Goal: Information Seeking & Learning: Learn about a topic

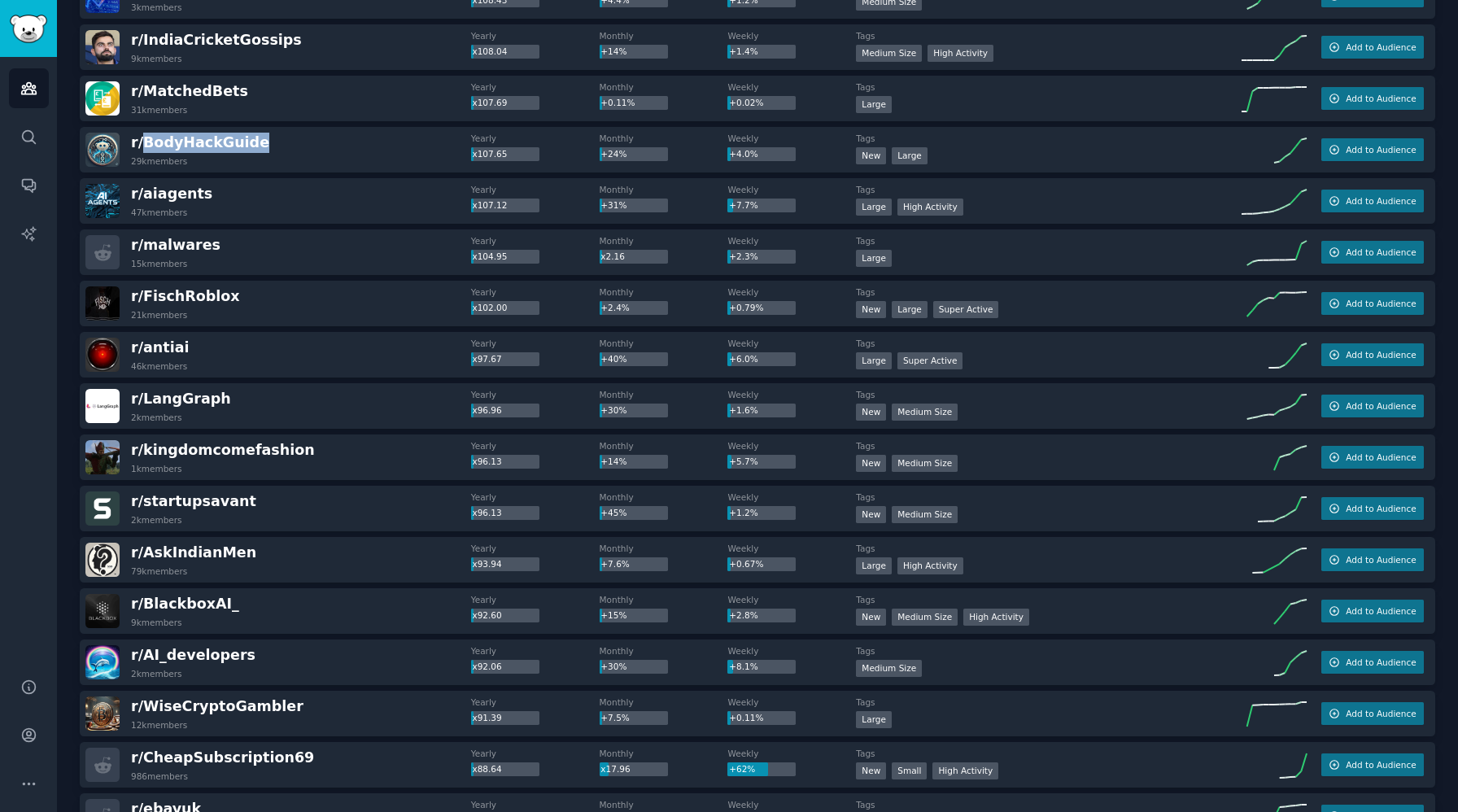
scroll to position [1895, 0]
click at [307, 269] on div "r/ malwares 15k members Yearly x104.95 Monthly x2.16 Weekly +2.3% Tags Large Ad…" at bounding box center [757, 251] width 1356 height 45
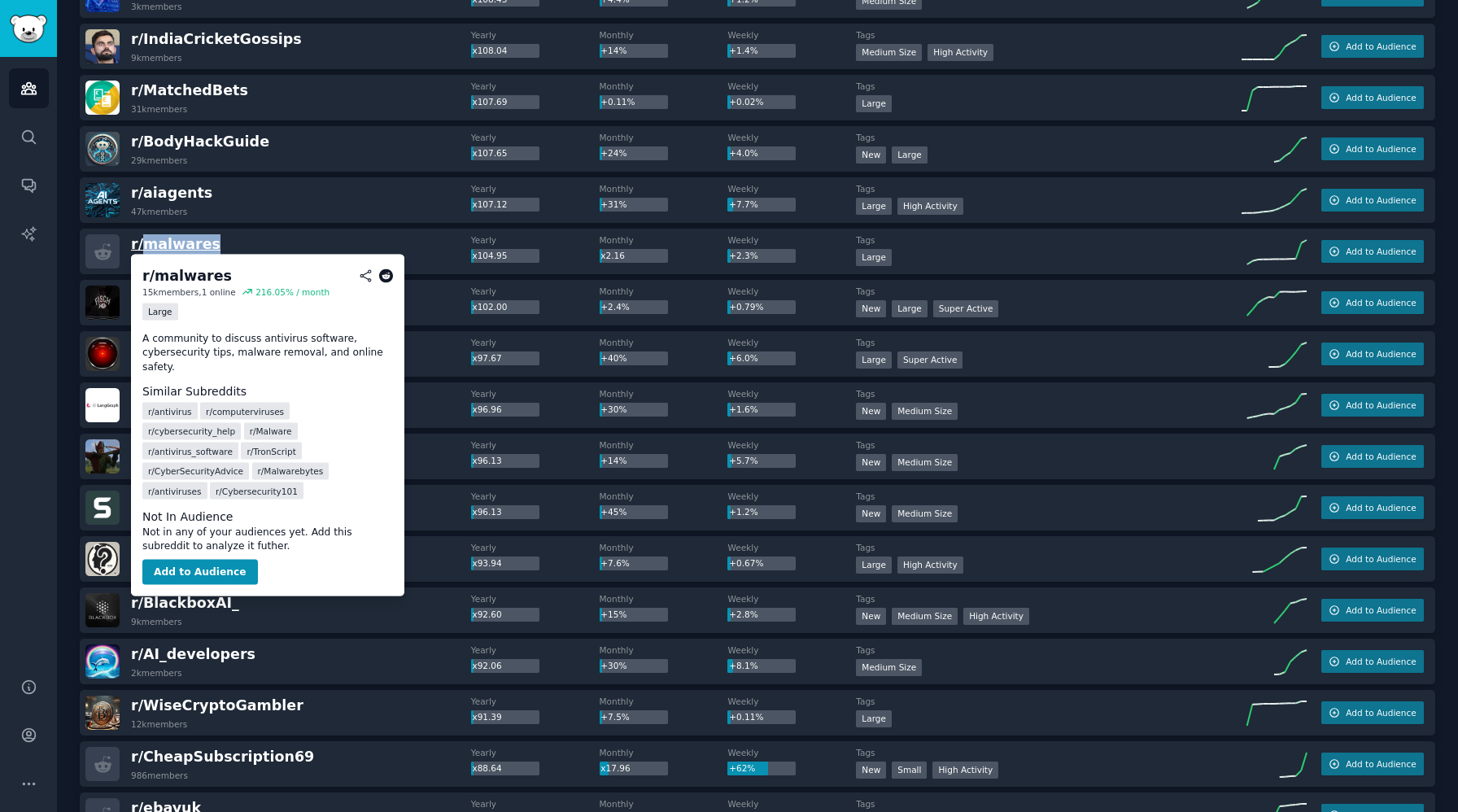
drag, startPoint x: 221, startPoint y: 246, endPoint x: 141, endPoint y: 245, distance: 80.0
click at [141, 245] on div "r/ malwares 15k members" at bounding box center [278, 251] width 386 height 34
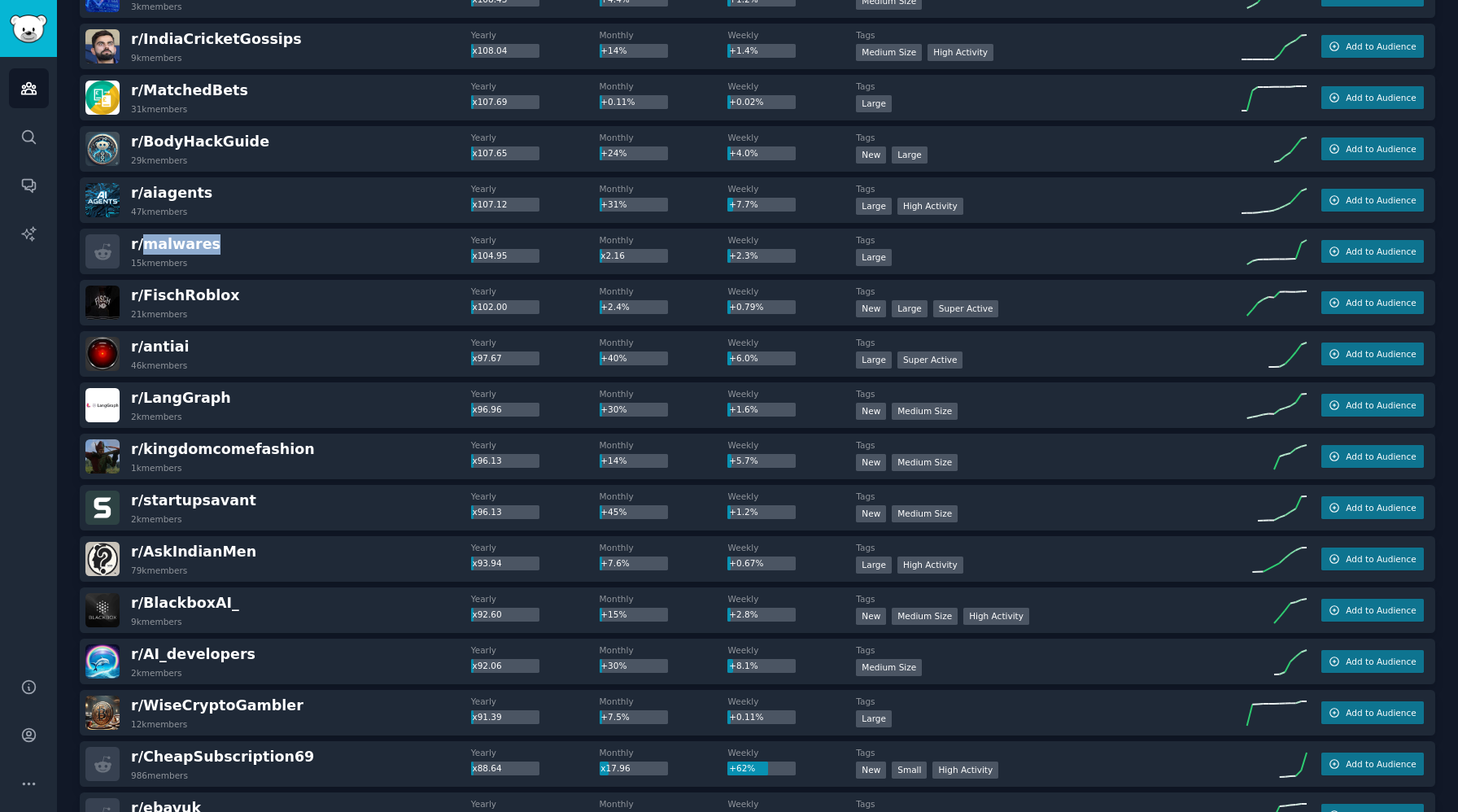
copy span "malwares"
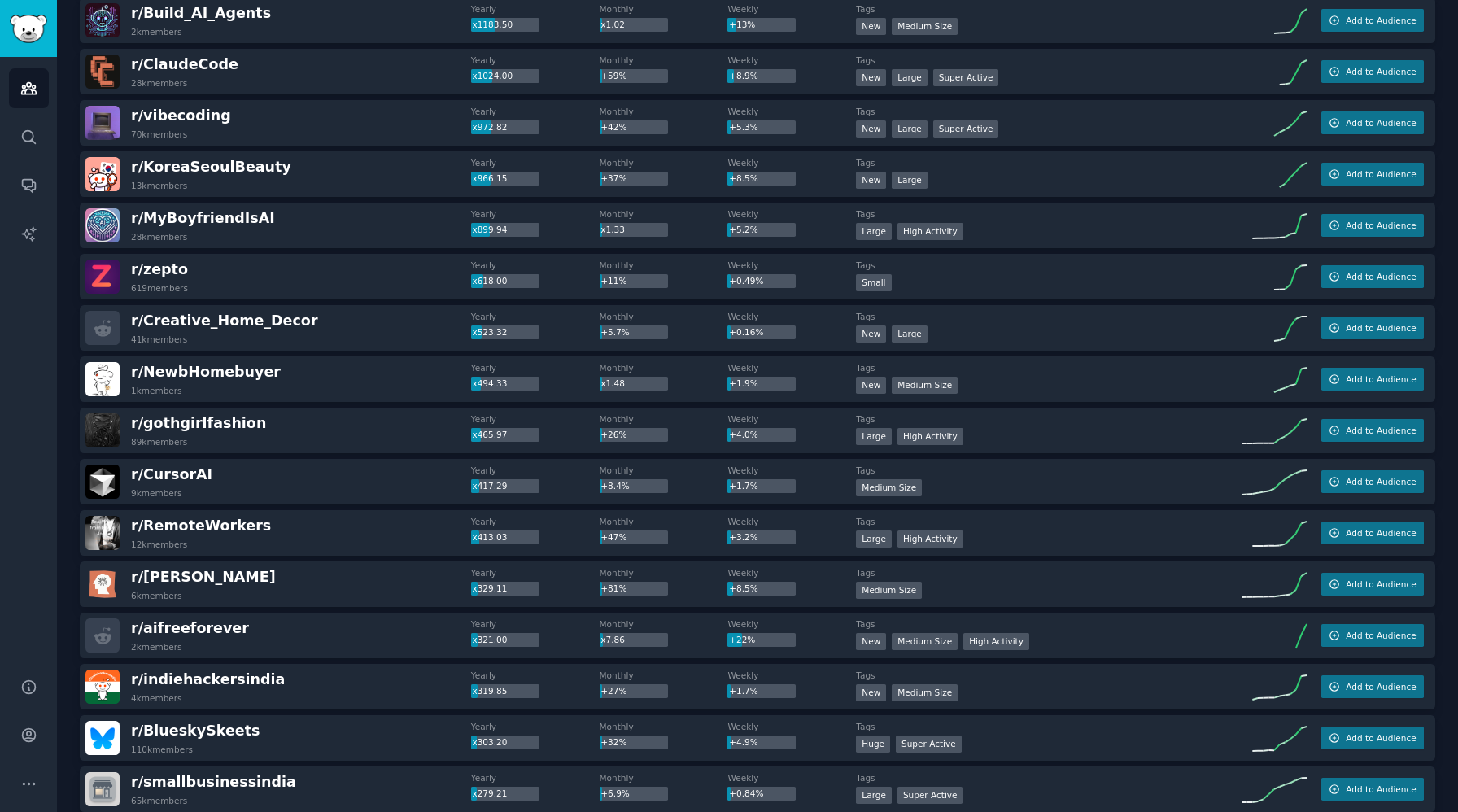
scroll to position [0, 0]
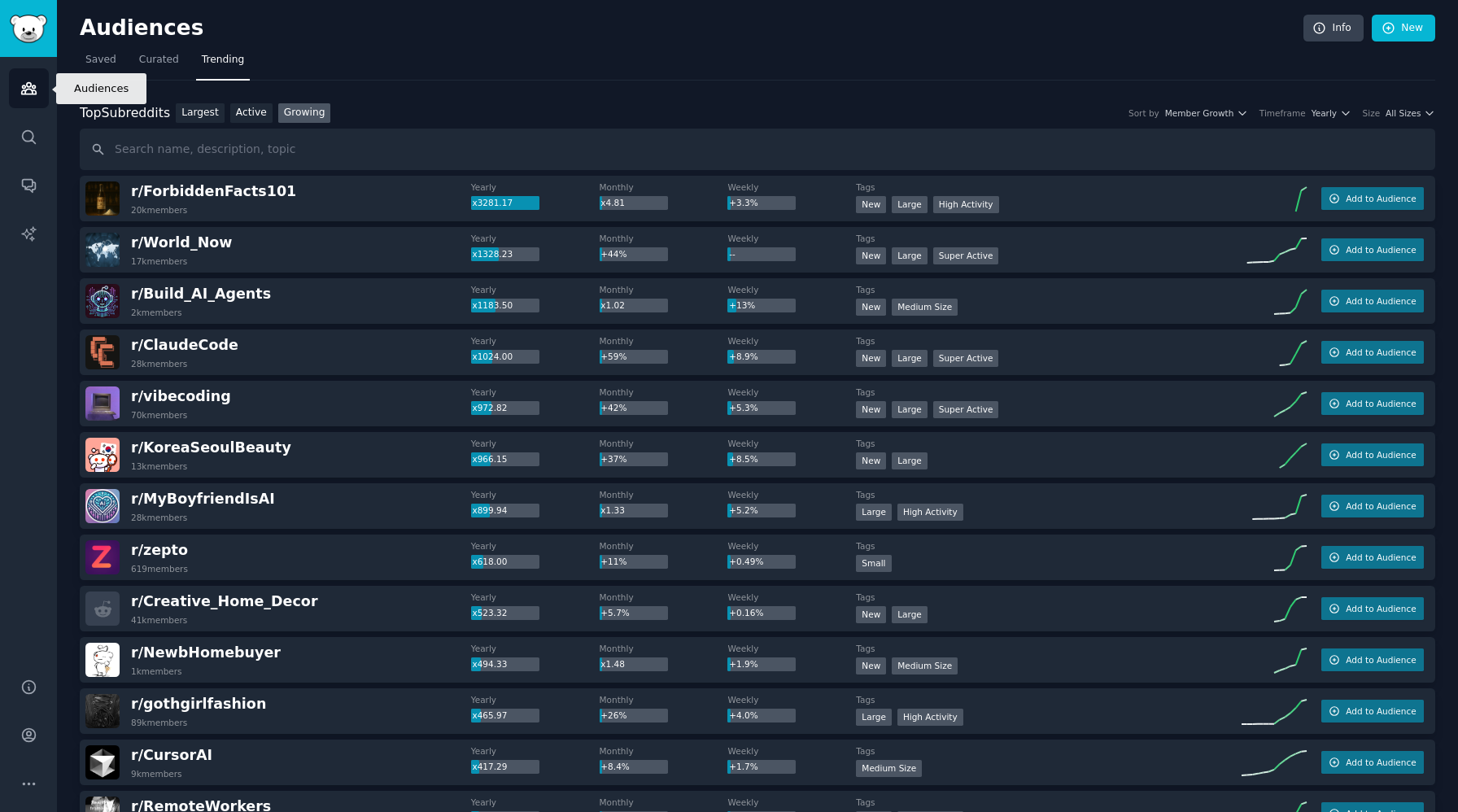
click at [23, 82] on icon "Sidebar" at bounding box center [29, 88] width 17 height 17
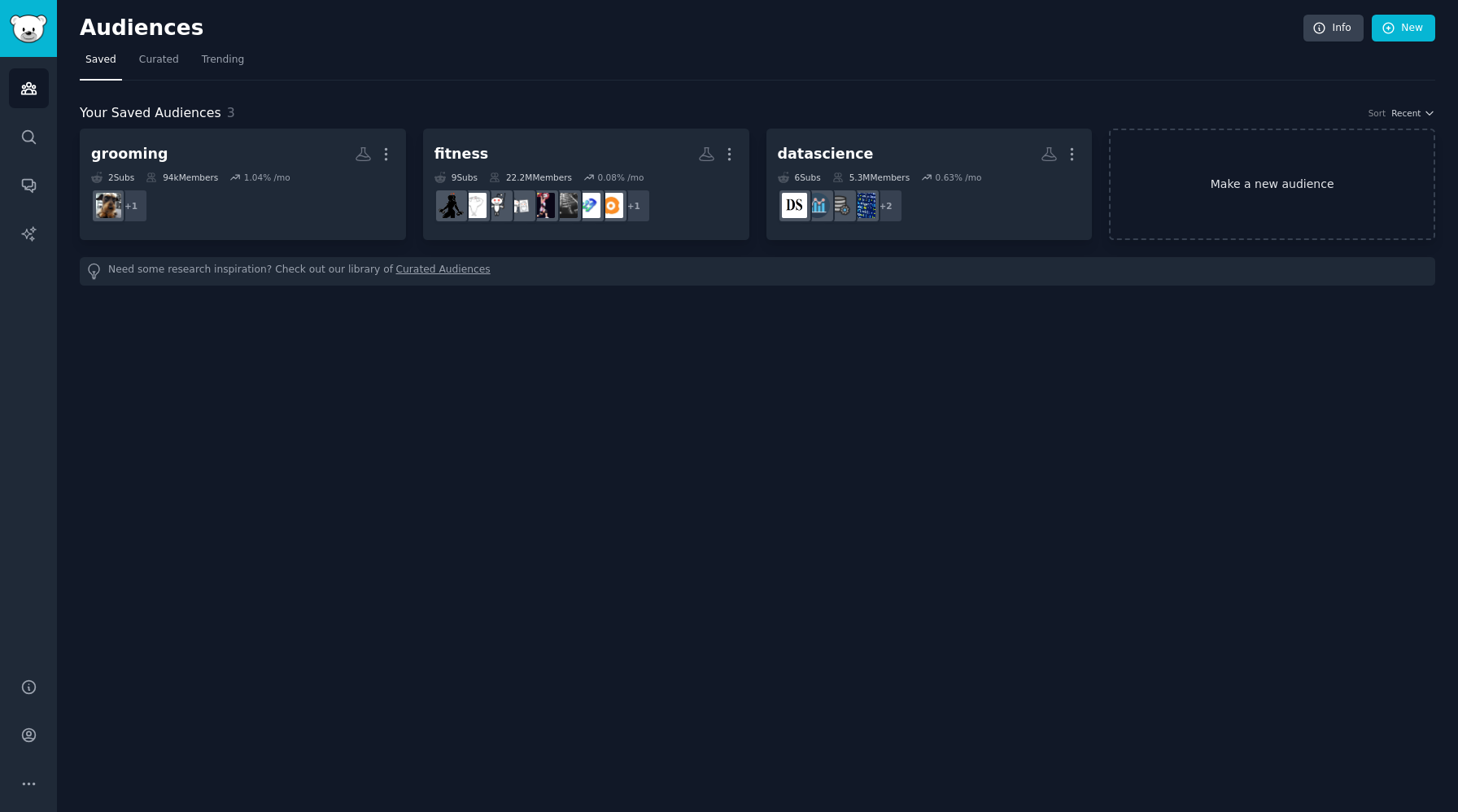
click at [1226, 196] on link "Make a new audience" at bounding box center [1271, 184] width 326 height 112
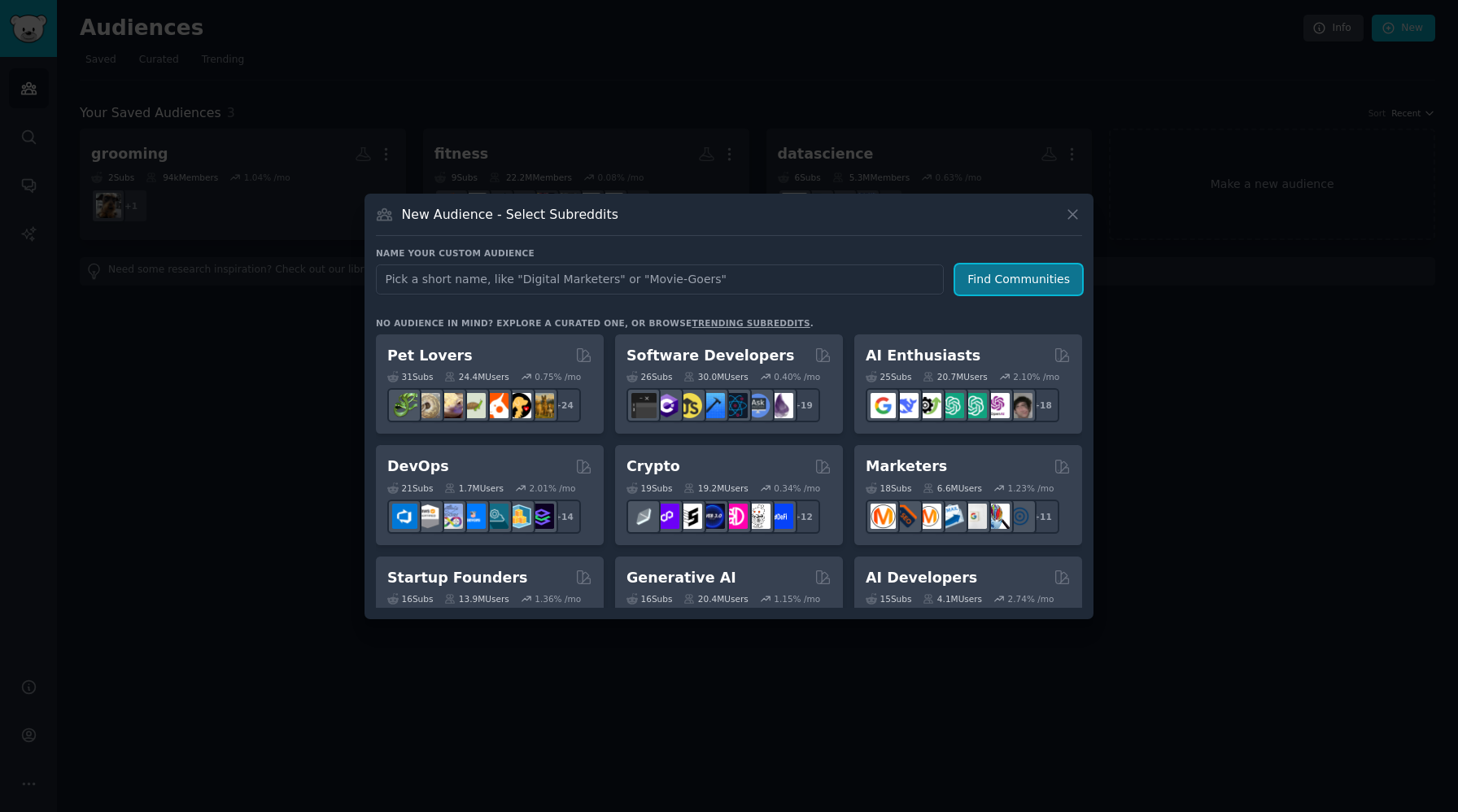
click at [991, 283] on button "Find Communities" at bounding box center [1019, 279] width 127 height 30
click at [175, 375] on div at bounding box center [729, 406] width 1458 height 812
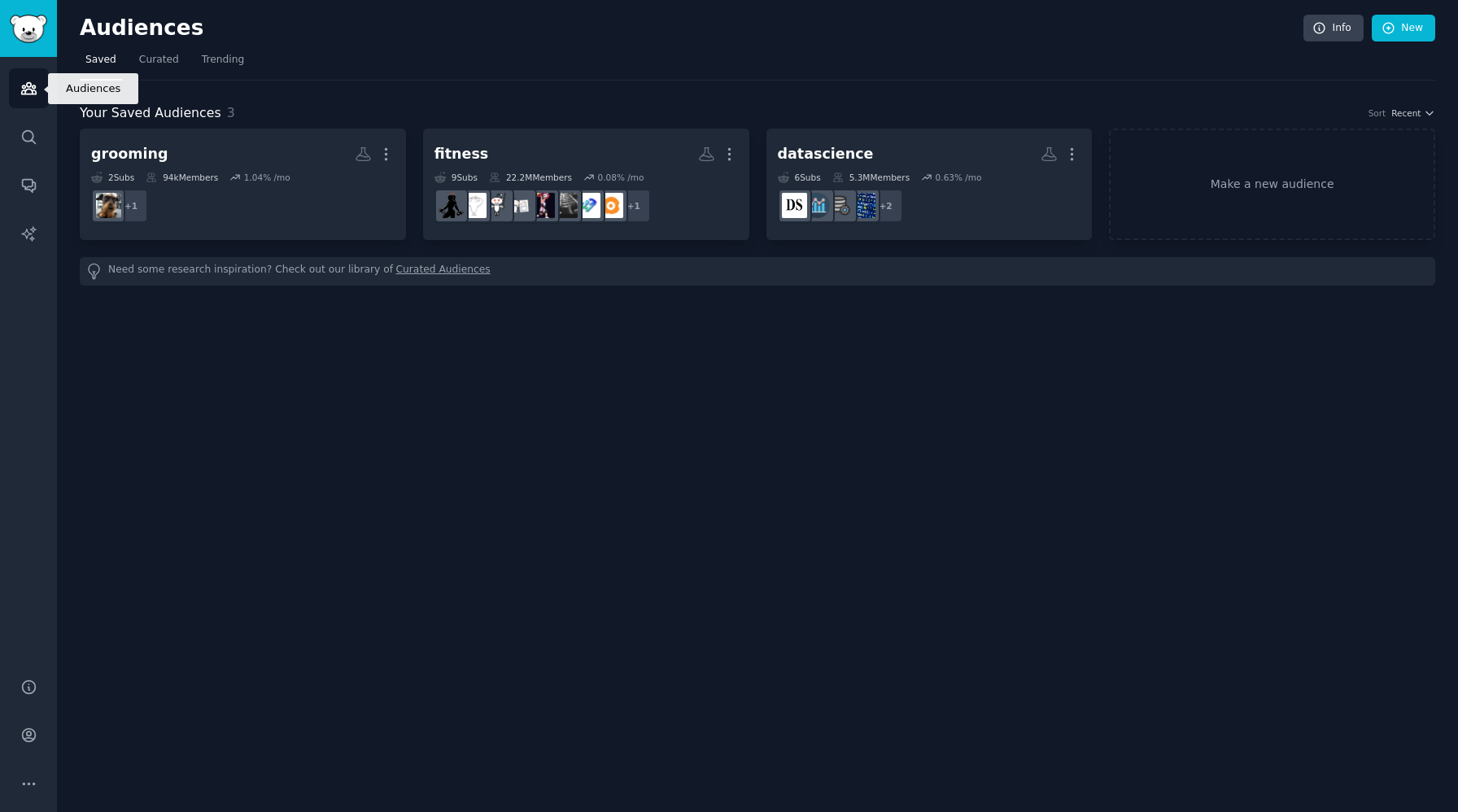
click at [30, 92] on icon "Sidebar" at bounding box center [29, 88] width 17 height 17
click at [174, 55] on span "Curated" at bounding box center [159, 60] width 40 height 15
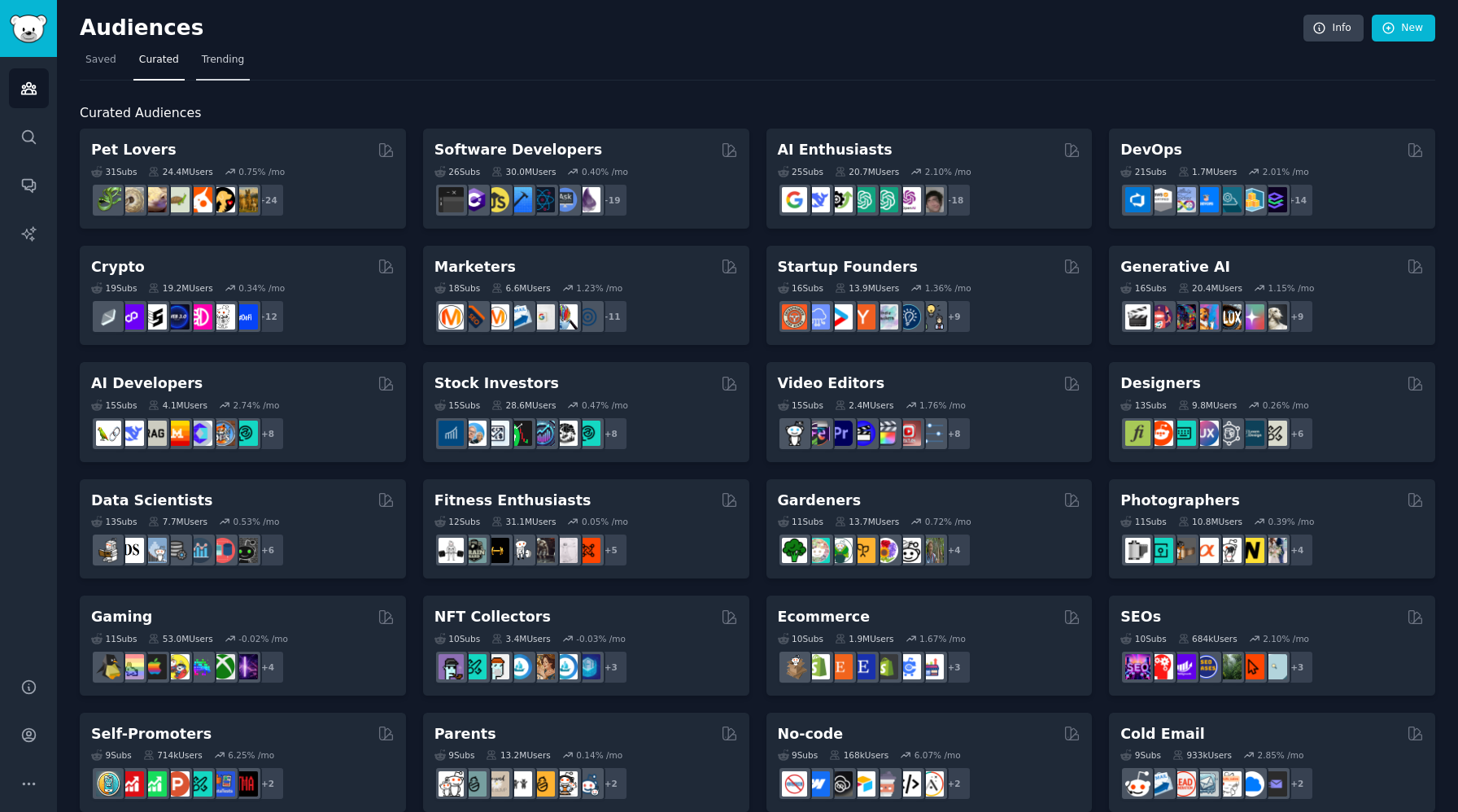
click at [220, 64] on span "Trending" at bounding box center [222, 60] width 42 height 15
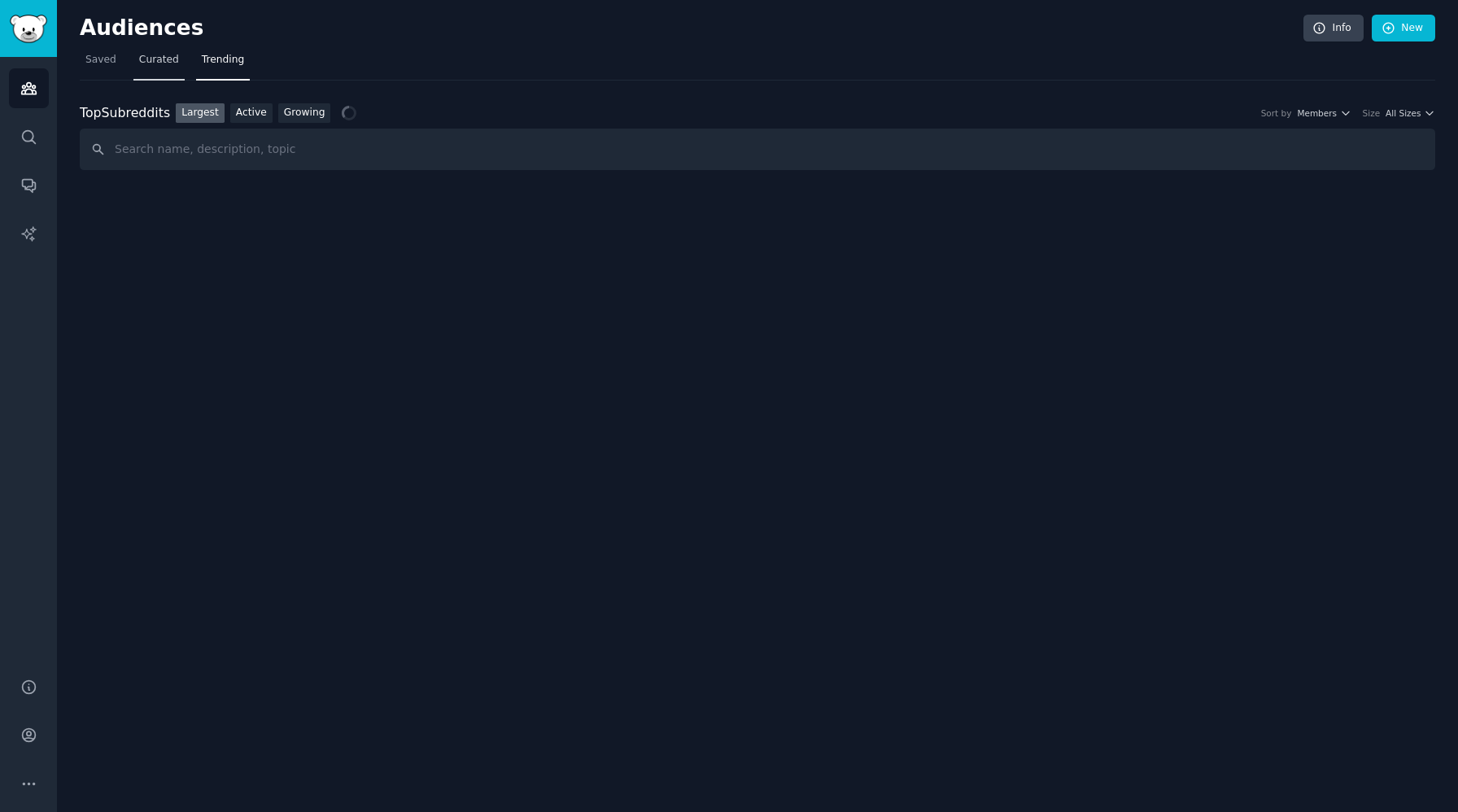
click at [160, 59] on span "Curated" at bounding box center [159, 60] width 40 height 15
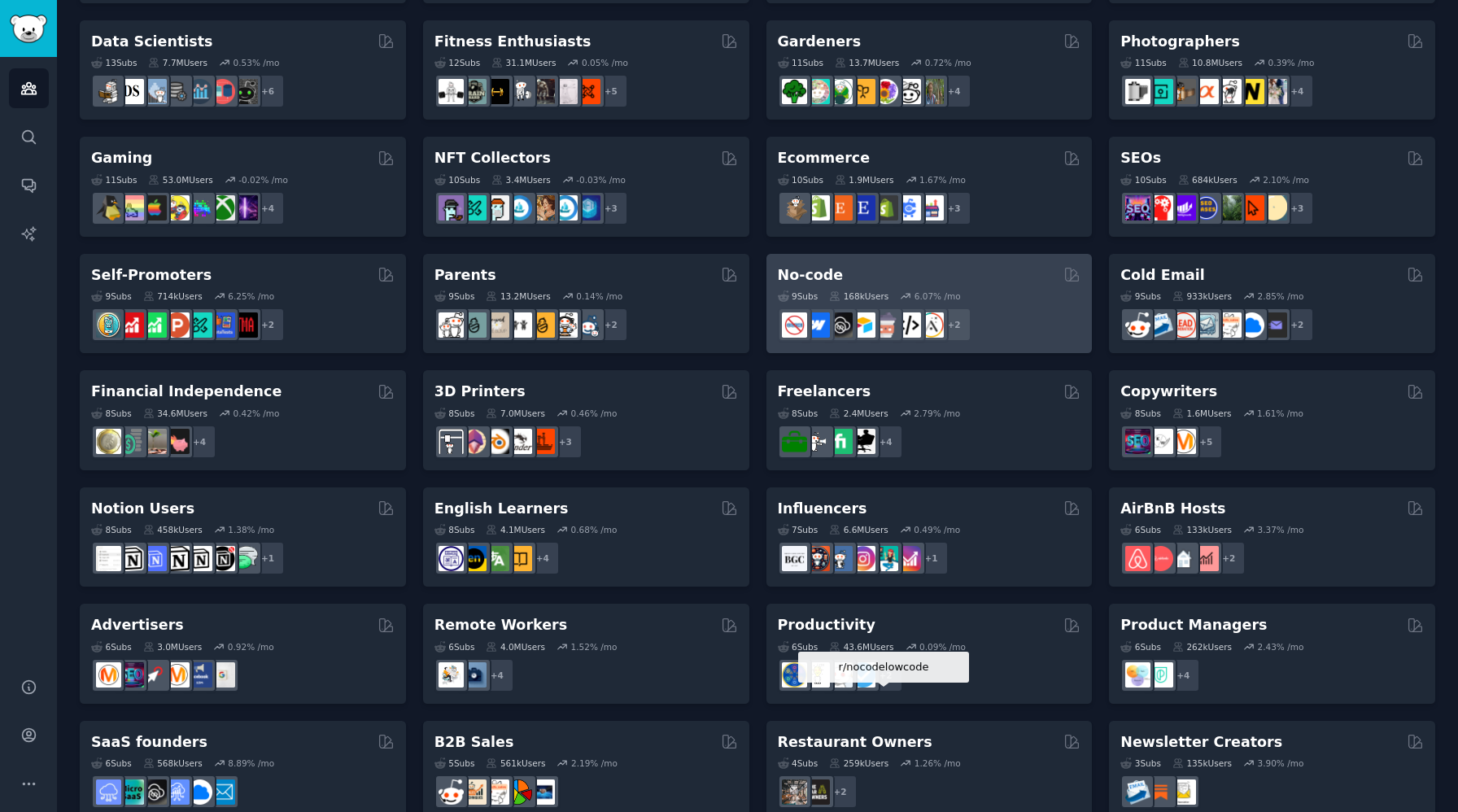
scroll to position [490, 0]
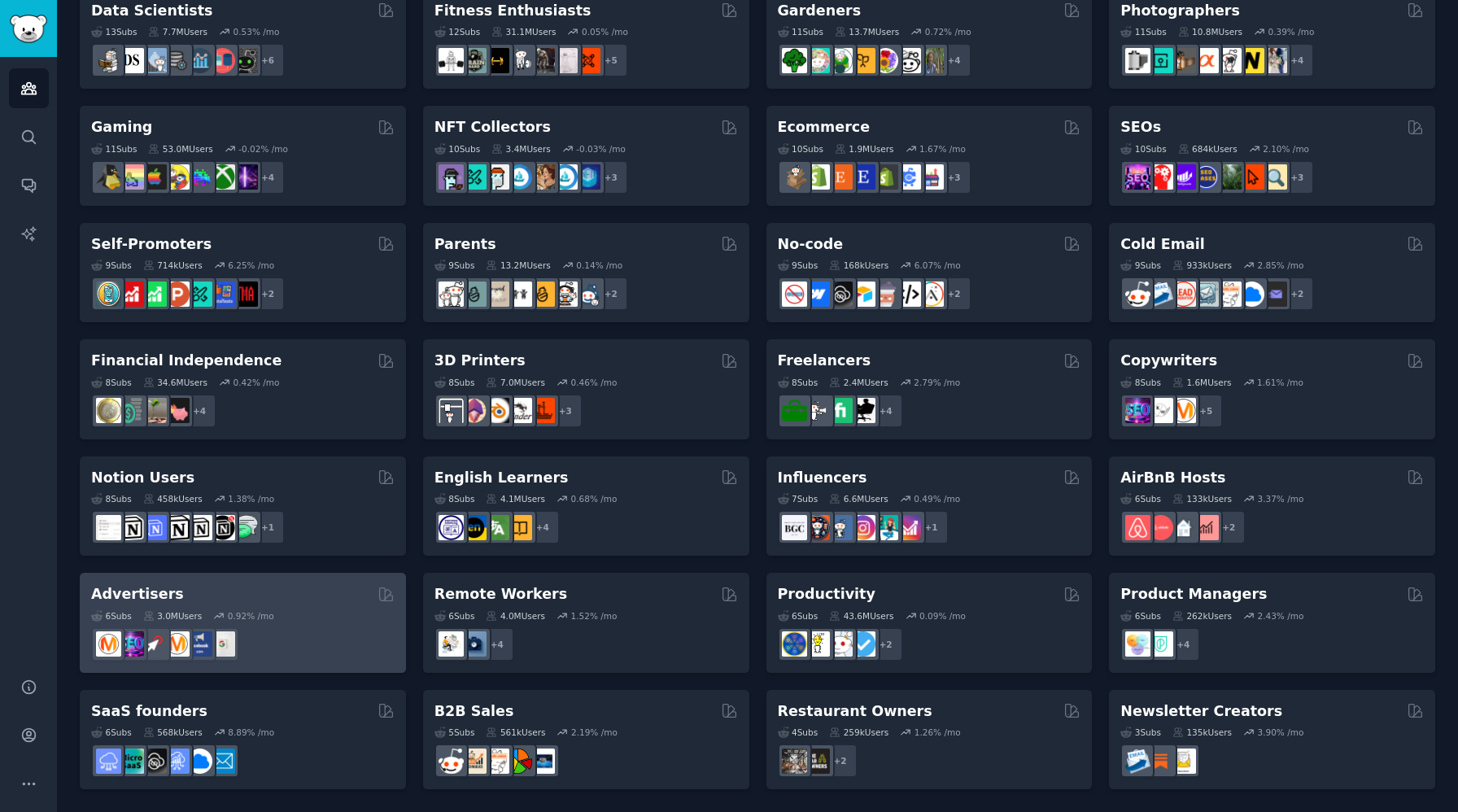
click at [292, 625] on div "6 Sub s 3.0M Users 0.92 % /mo" at bounding box center [242, 633] width 303 height 57
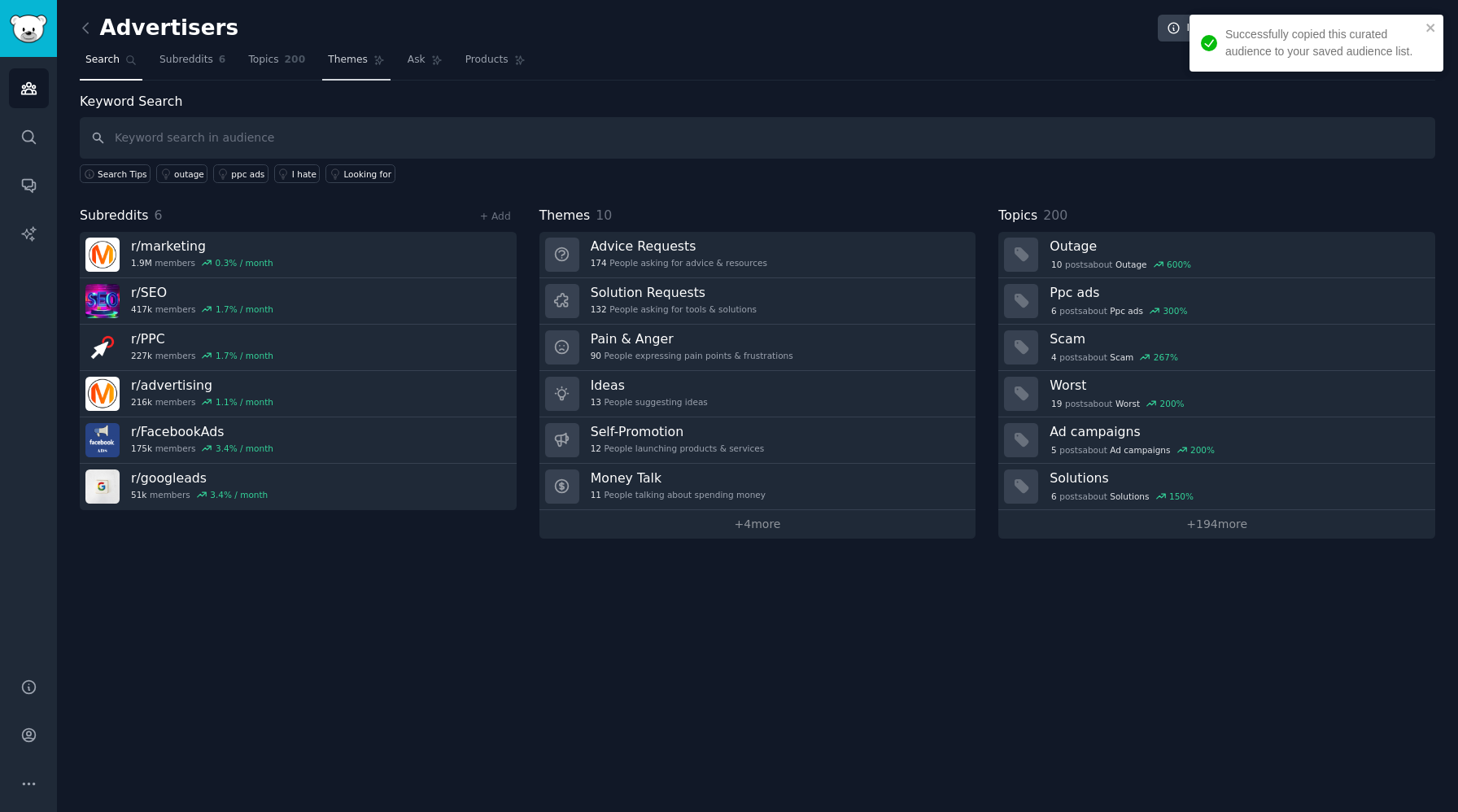
click at [347, 60] on span "Themes" at bounding box center [348, 60] width 40 height 15
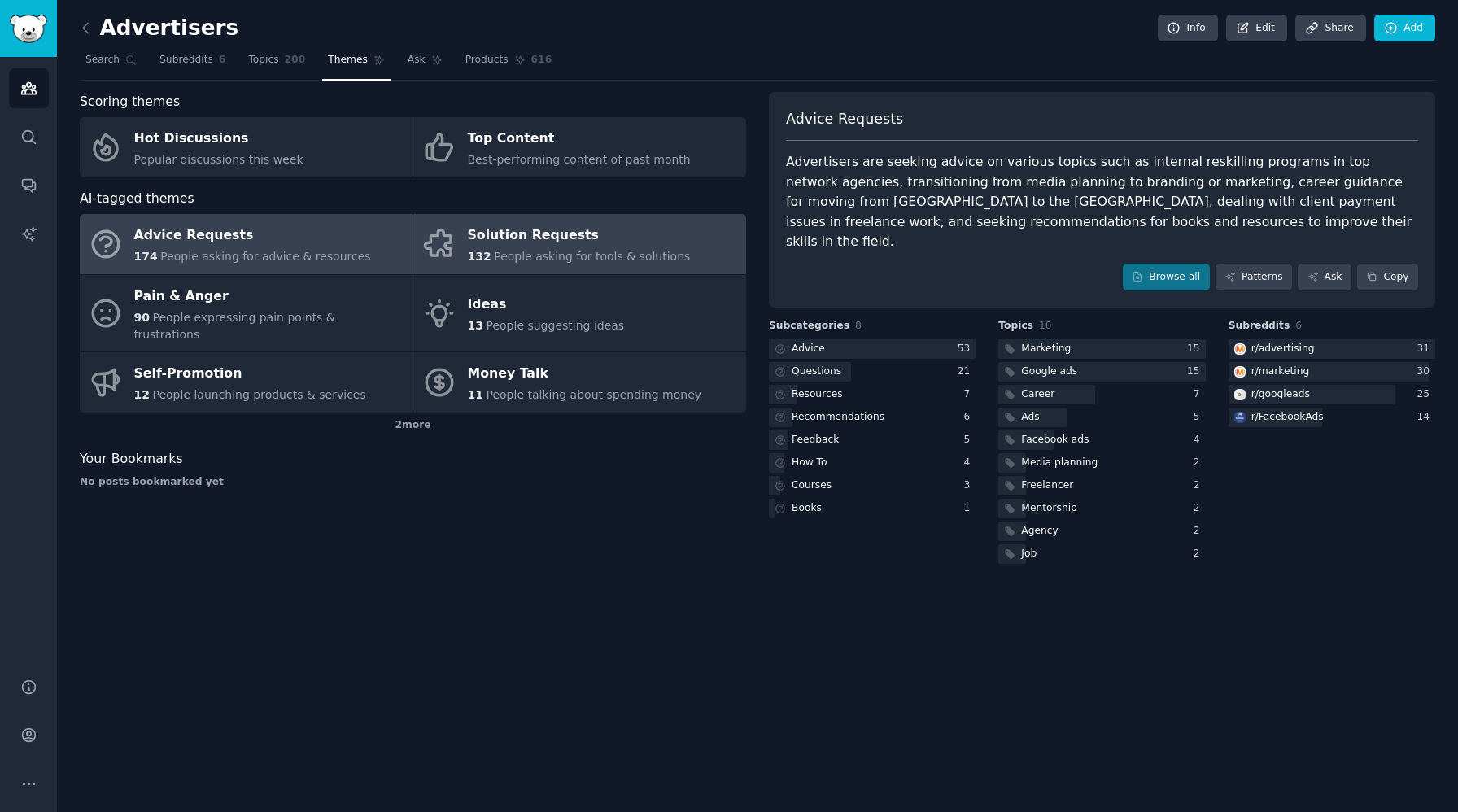
click at [535, 249] on div "132 People asking for tools & solutions" at bounding box center [579, 256] width 223 height 17
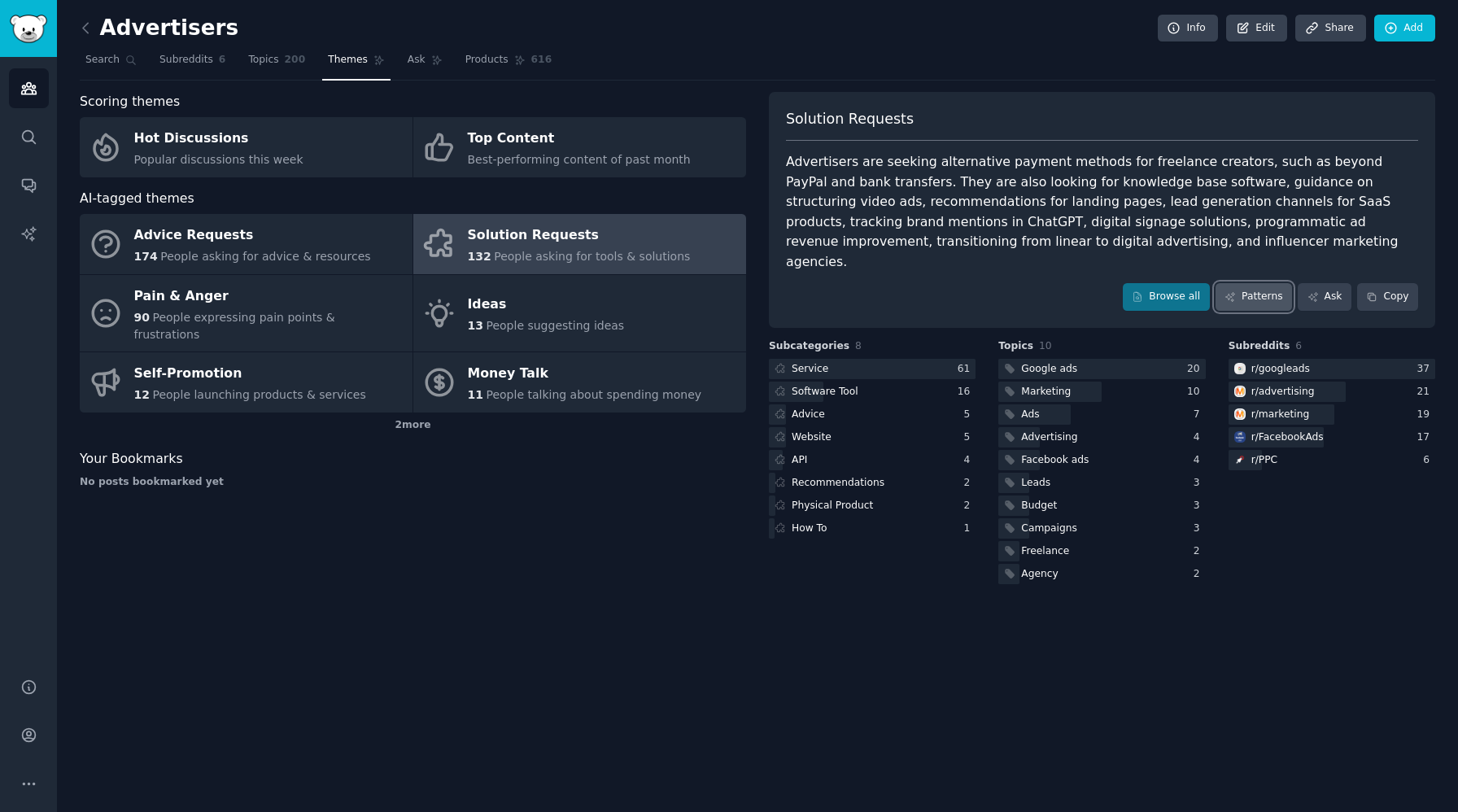
click at [1261, 283] on link "Patterns" at bounding box center [1253, 297] width 77 height 27
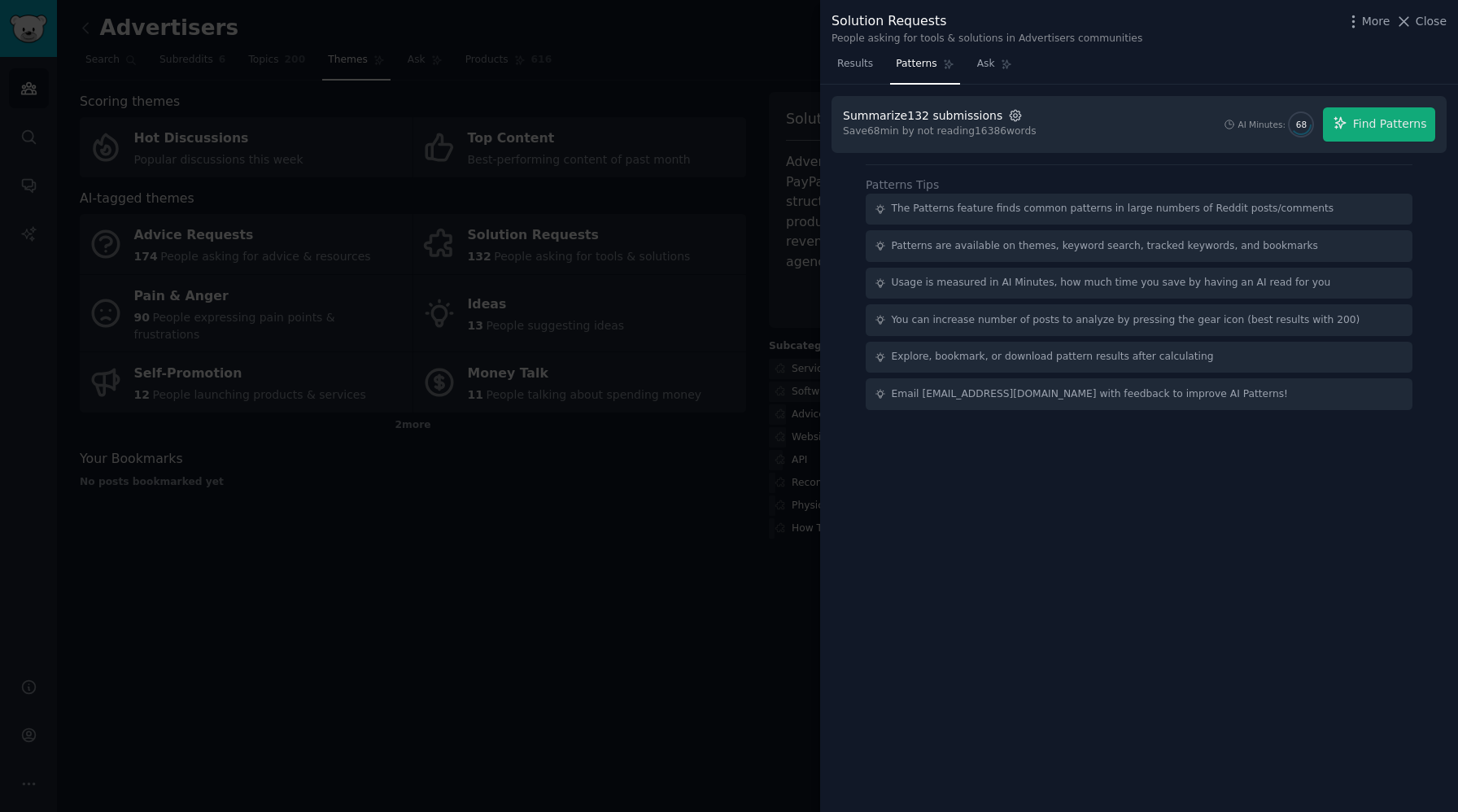
click at [1009, 115] on icon "button" at bounding box center [1014, 115] width 11 height 11
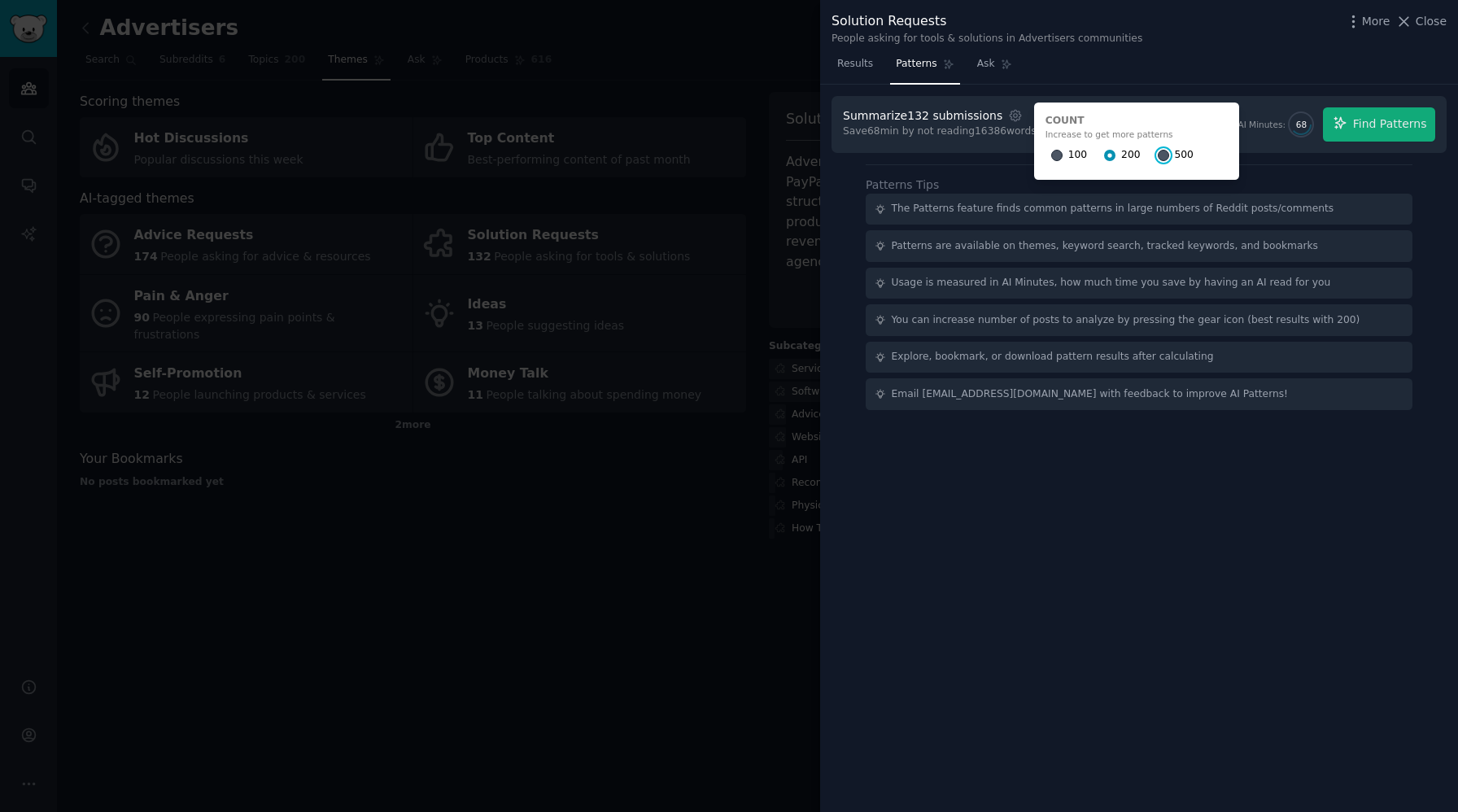
click at [1157, 154] on input "500" at bounding box center [1163, 155] width 12 height 12
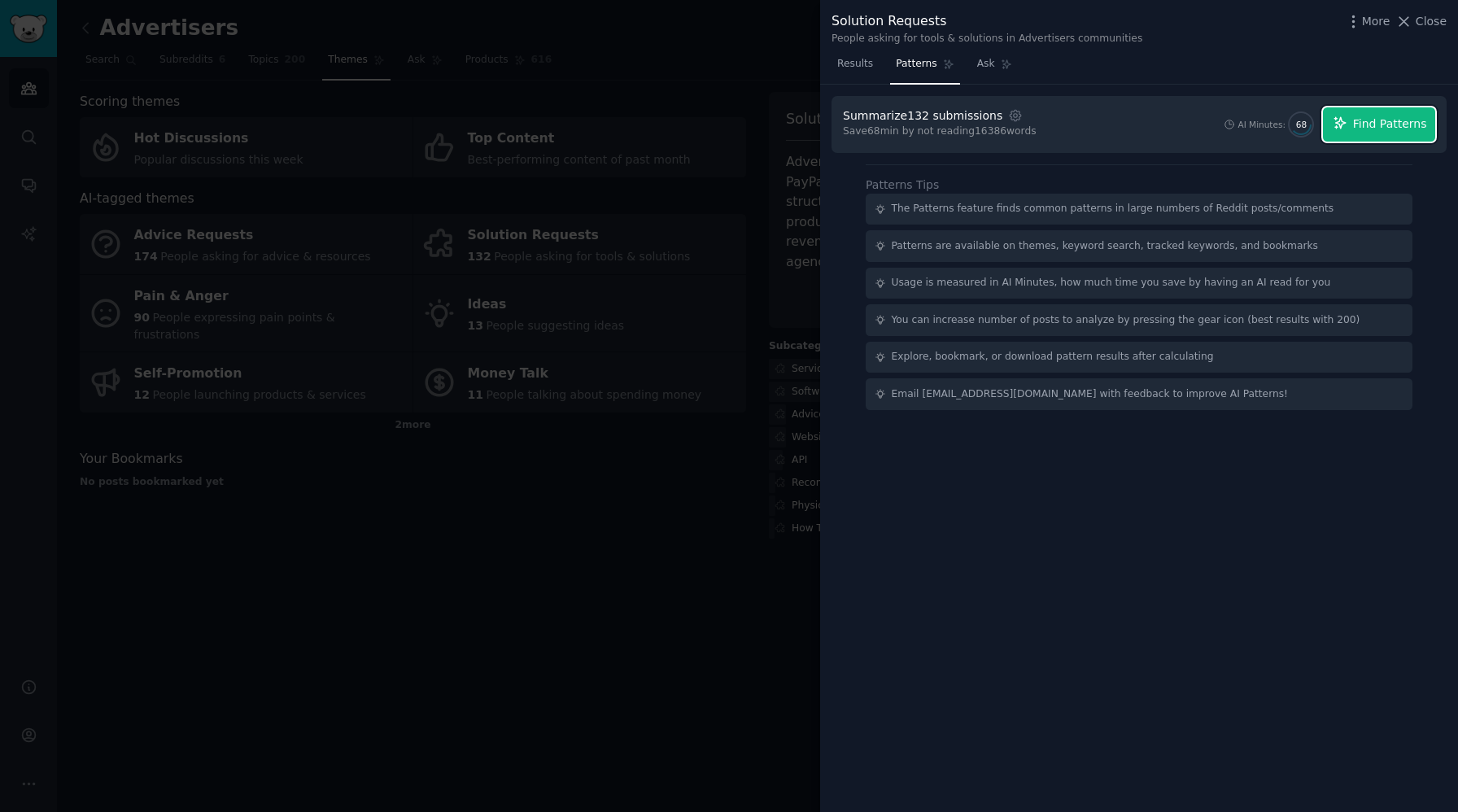
click at [1370, 126] on span "Find Patterns" at bounding box center [1390, 124] width 74 height 17
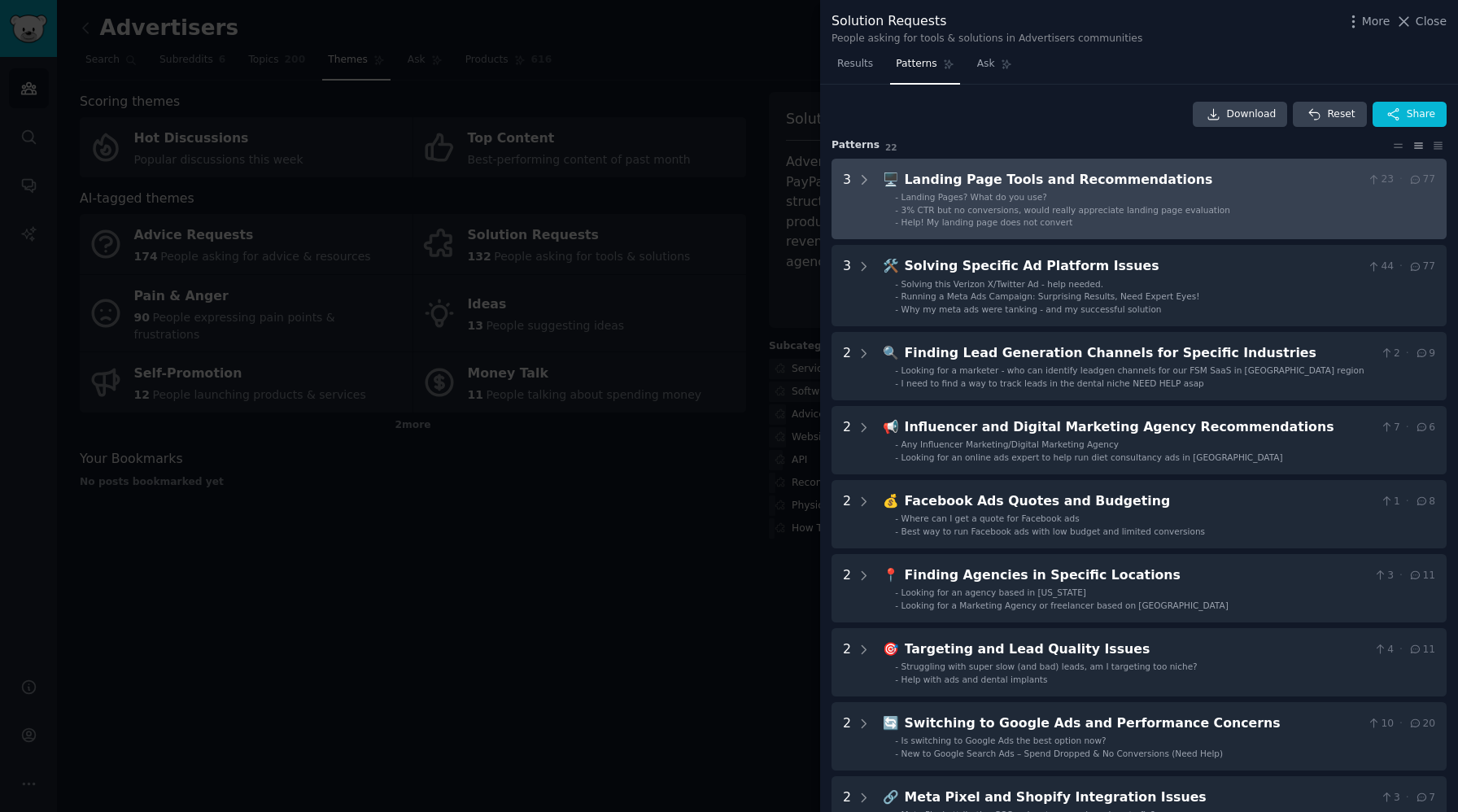
click at [1223, 214] on li "- 3% CTR but no conversions, would really appreciate landing page evaluation" at bounding box center [1165, 210] width 540 height 12
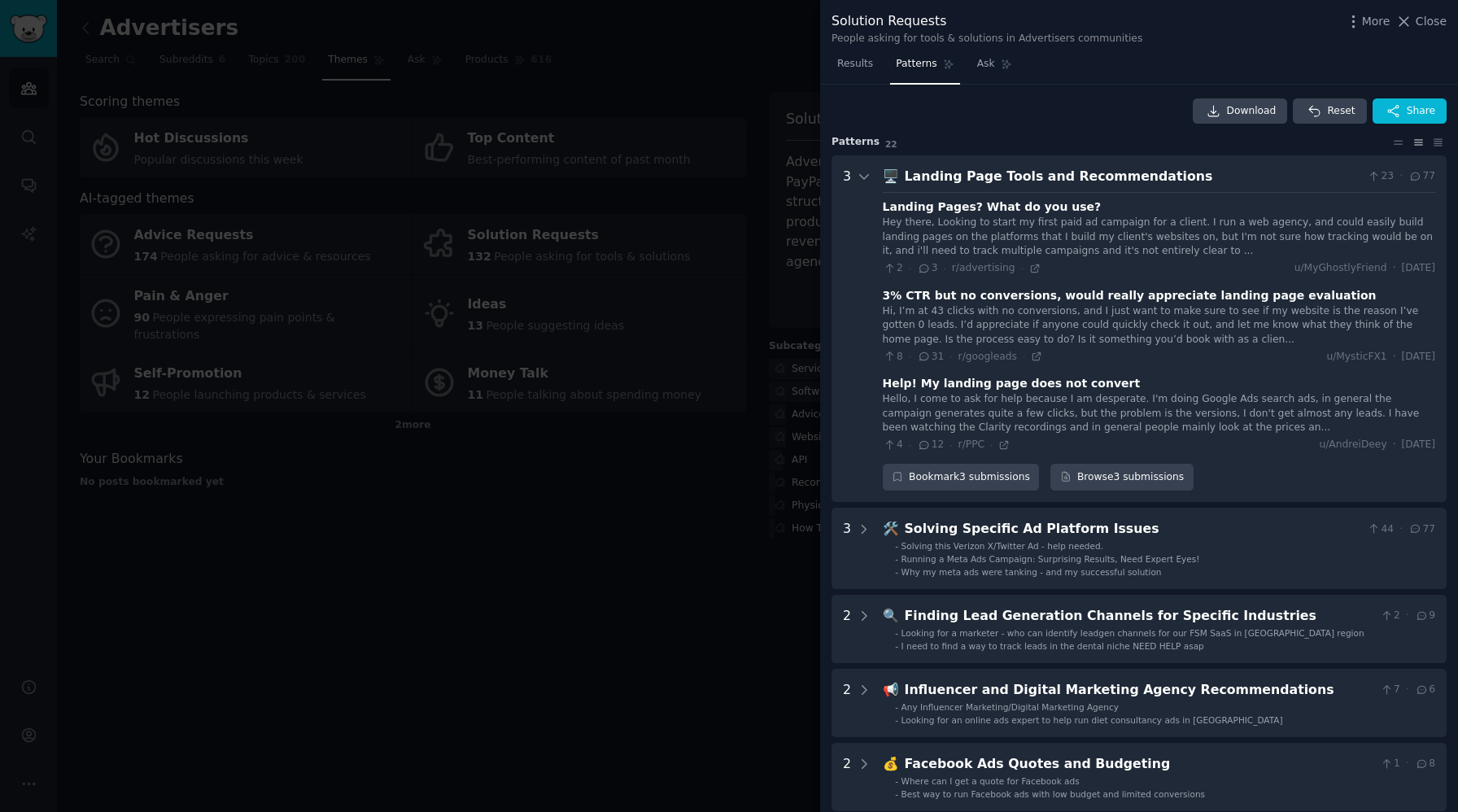
scroll to position [2, 0]
click at [1033, 269] on icon at bounding box center [1035, 269] width 12 height 12
click at [1034, 357] on icon at bounding box center [1037, 357] width 12 height 12
click at [1004, 448] on icon at bounding box center [1004, 445] width 7 height 7
click at [870, 177] on icon at bounding box center [864, 178] width 15 height 15
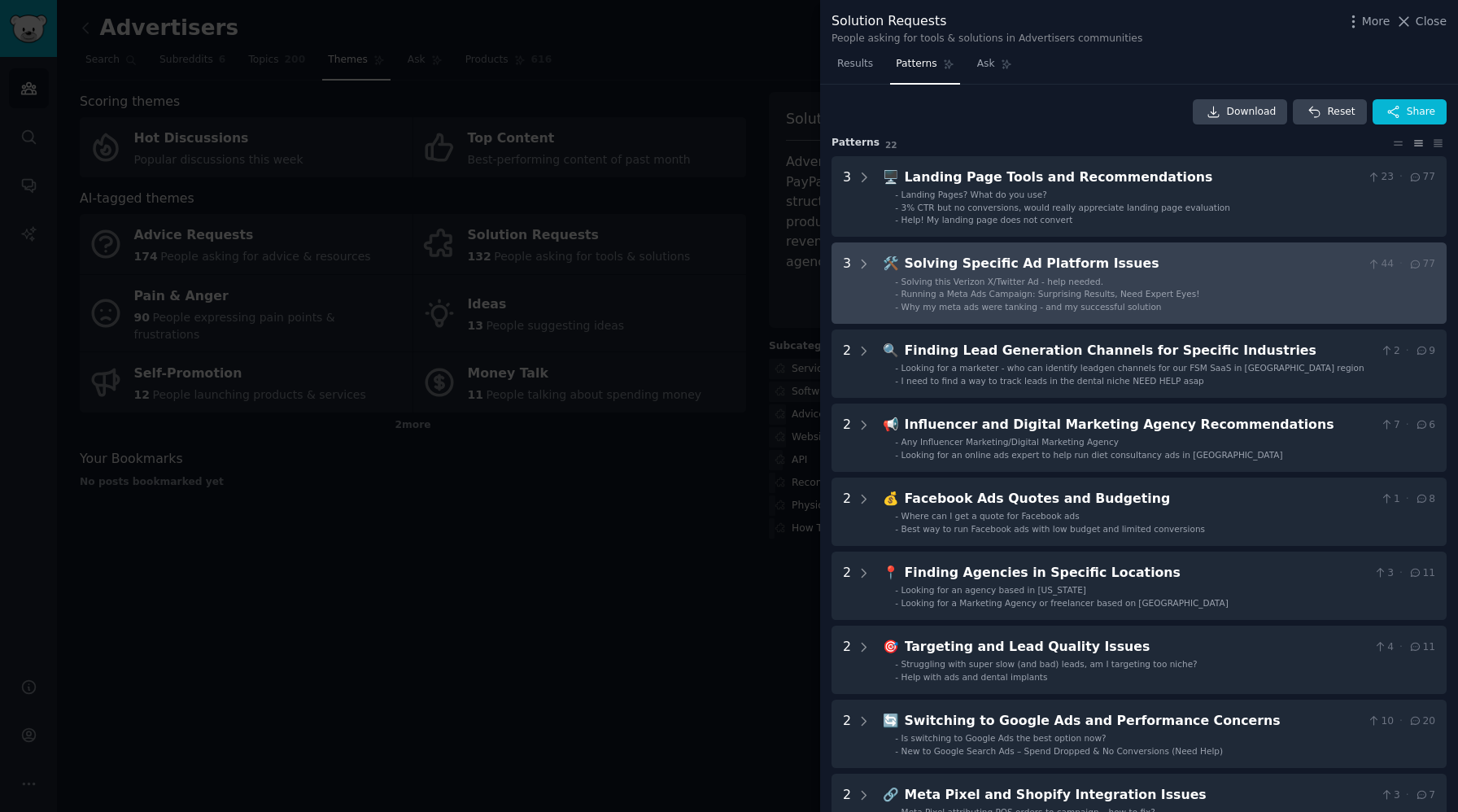
click at [877, 291] on Issues "3 🛠️ Solving Specific Ad Platform Issues 44 · 77 - Solving this Verizon X/Twitt…" at bounding box center [1138, 283] width 615 height 81
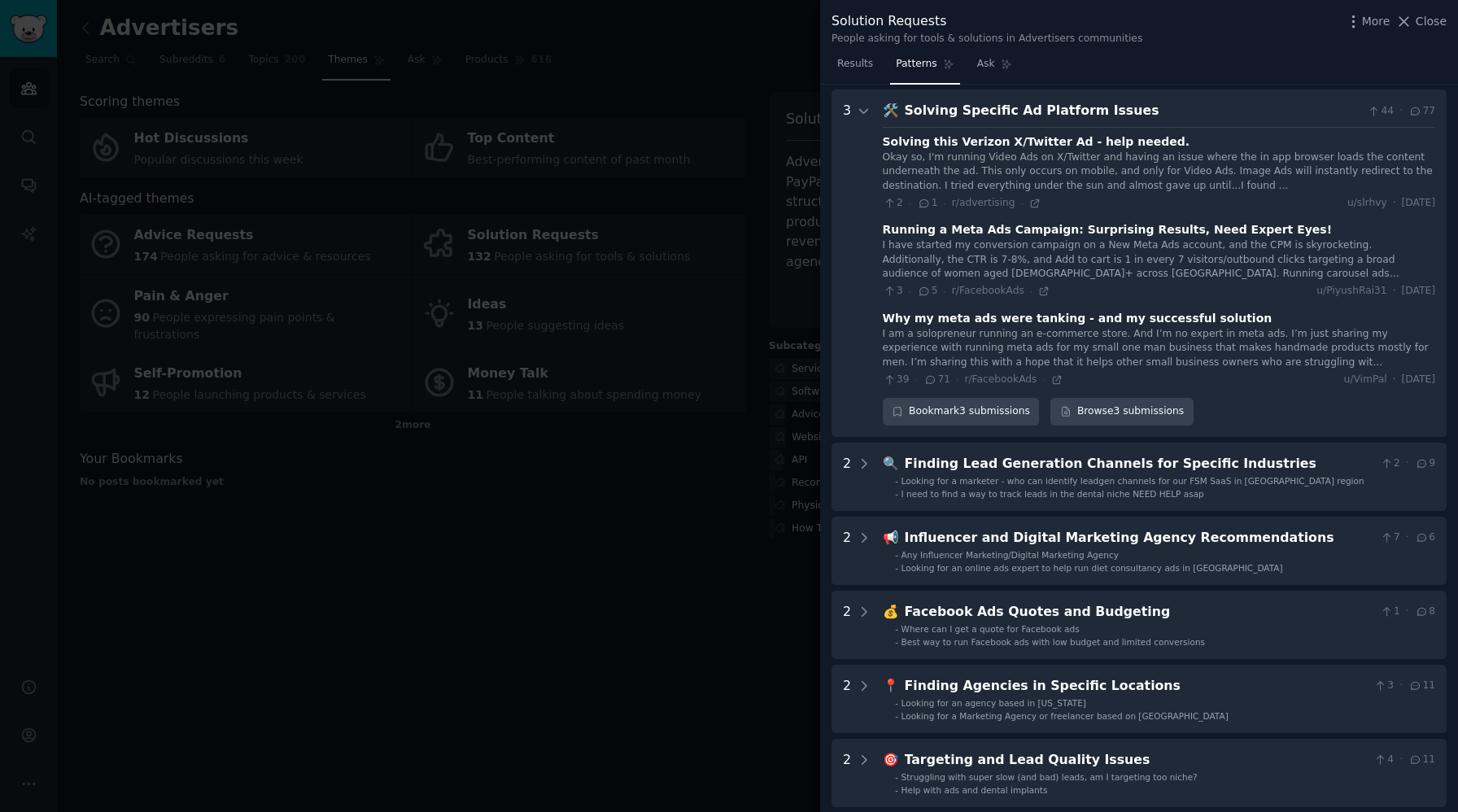
scroll to position [161, 0]
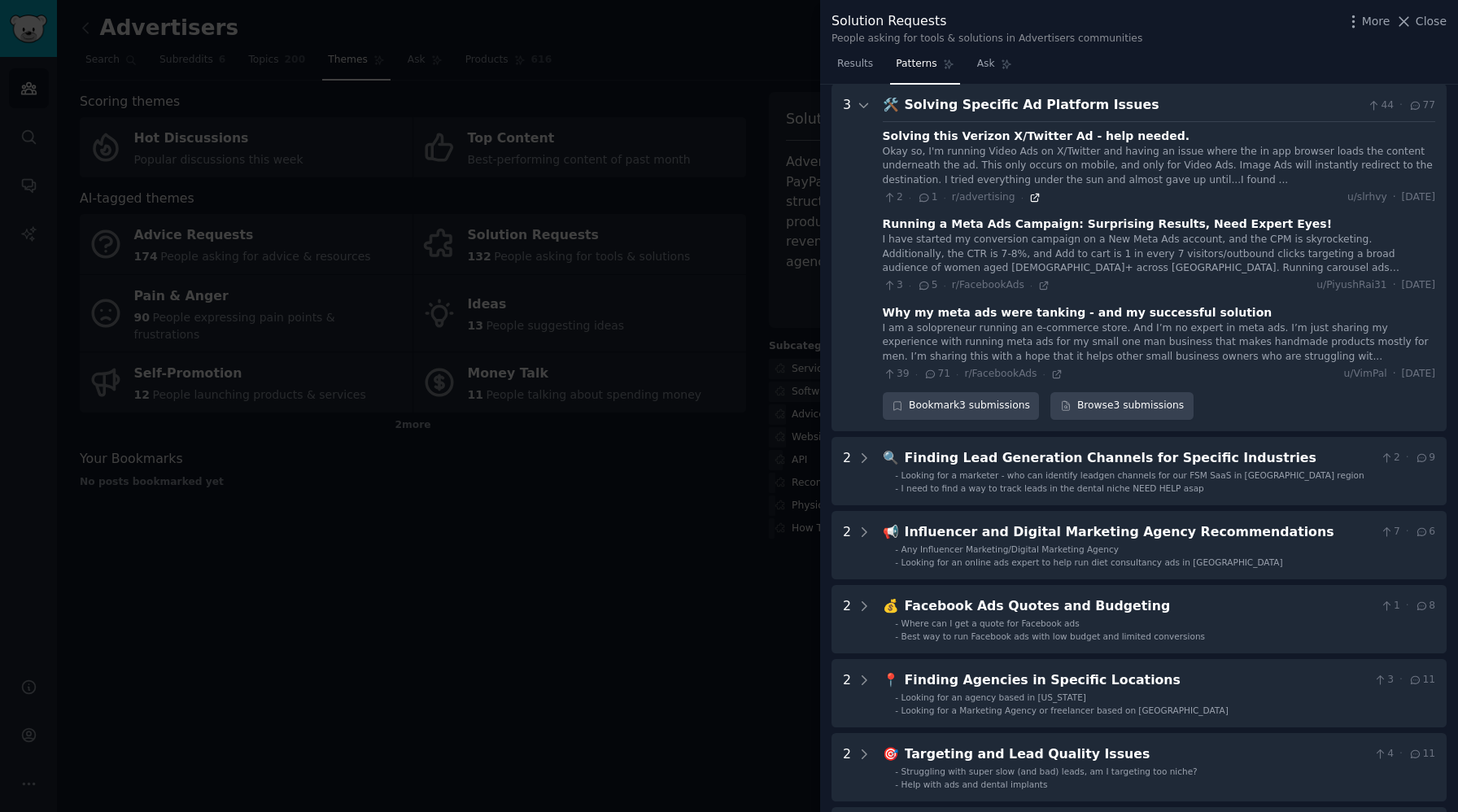
click at [1033, 201] on icon at bounding box center [1035, 197] width 12 height 12
click at [1042, 286] on icon at bounding box center [1044, 285] width 7 height 7
click at [1053, 379] on icon at bounding box center [1057, 374] width 12 height 12
